Goal: Find specific page/section: Find specific page/section

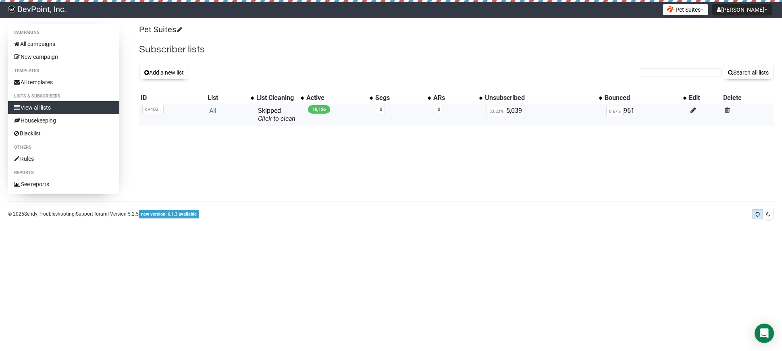
click at [213, 108] on link "All" at bounding box center [212, 111] width 7 height 8
click at [213, 111] on link "All" at bounding box center [212, 111] width 7 height 8
click at [215, 110] on link "All" at bounding box center [212, 111] width 7 height 8
